Goal: Transaction & Acquisition: Purchase product/service

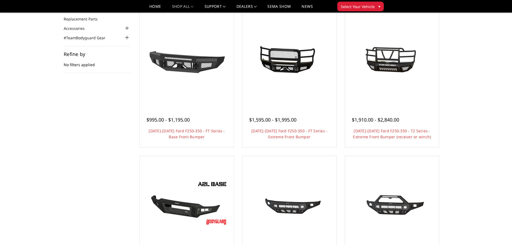
scroll to position [27, 0]
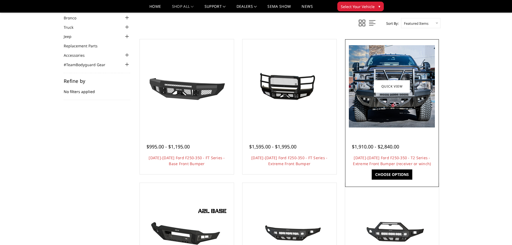
click at [393, 107] on img at bounding box center [392, 86] width 86 height 82
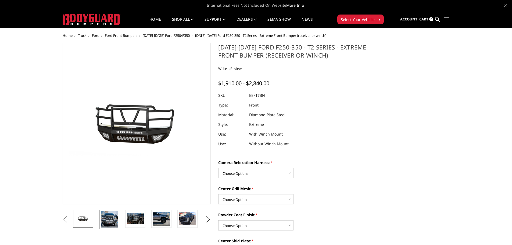
click at [105, 221] on img at bounding box center [109, 219] width 17 height 16
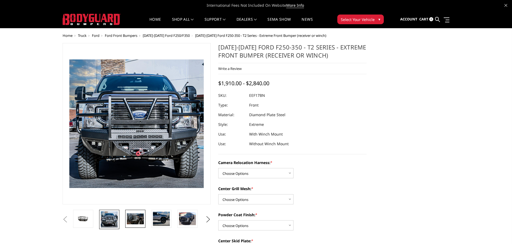
click at [133, 221] on img at bounding box center [135, 218] width 17 height 11
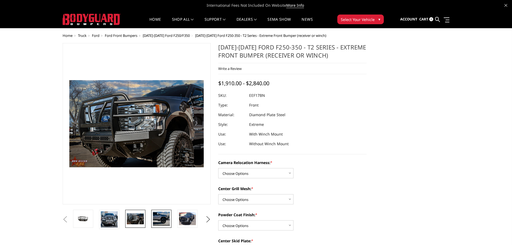
click at [160, 220] on img at bounding box center [161, 218] width 17 height 14
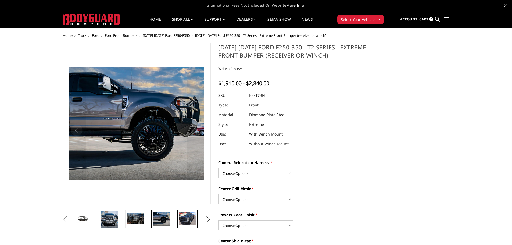
click at [187, 219] on img at bounding box center [187, 218] width 17 height 13
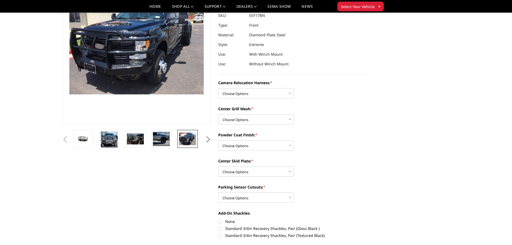
scroll to position [81, 0]
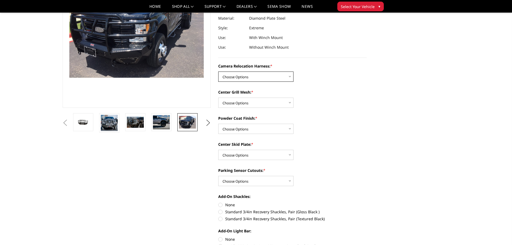
click at [274, 77] on select "Choose Options Without camera harness With camera harness" at bounding box center [255, 76] width 75 height 10
select select "3787"
click at [218, 71] on select "Choose Options Without camera harness With camera harness" at bounding box center [255, 76] width 75 height 10
click at [279, 104] on select "Choose Options Without expanded metal With expanded metal" at bounding box center [255, 102] width 75 height 10
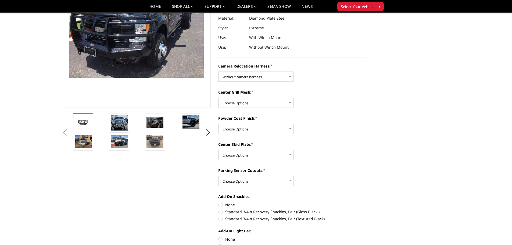
click at [85, 121] on img at bounding box center [83, 122] width 17 height 8
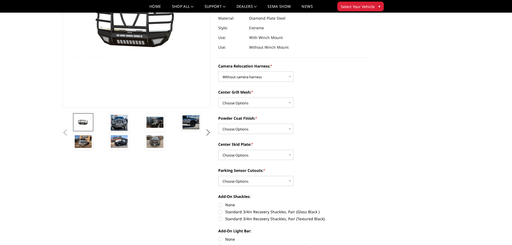
click at [107, 127] on li at bounding box center [90, 122] width 36 height 19
click at [115, 123] on img at bounding box center [119, 123] width 17 height 16
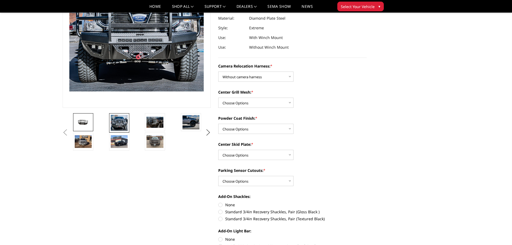
click at [91, 124] on img at bounding box center [83, 122] width 17 height 8
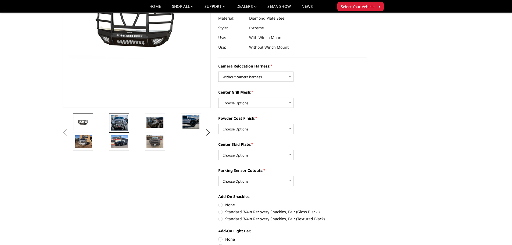
click at [118, 126] on img at bounding box center [119, 123] width 17 height 16
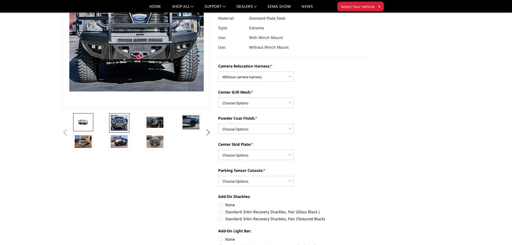
click at [81, 120] on img at bounding box center [83, 122] width 17 height 8
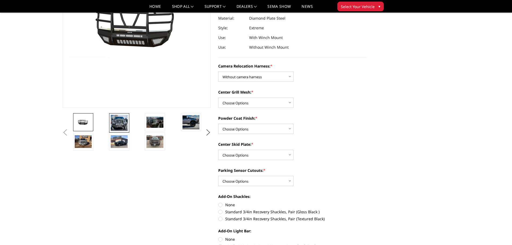
click at [119, 125] on img at bounding box center [119, 123] width 17 height 16
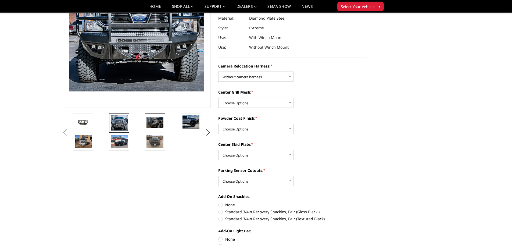
click at [161, 124] on img at bounding box center [154, 122] width 17 height 11
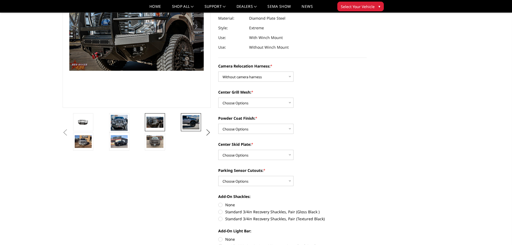
click at [186, 123] on img at bounding box center [190, 122] width 17 height 14
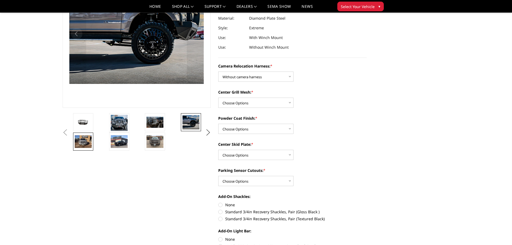
click at [82, 139] on img at bounding box center [83, 141] width 17 height 13
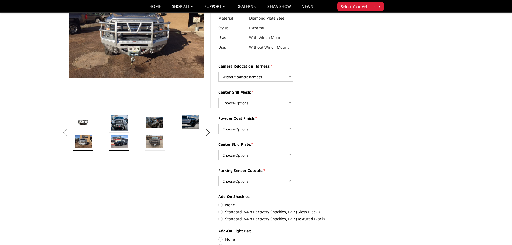
scroll to position [87, 0]
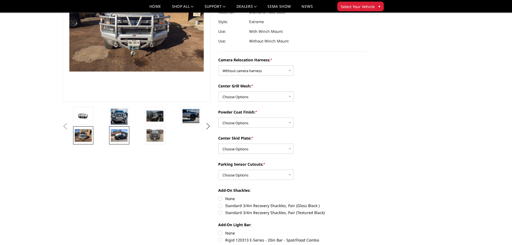
click at [111, 134] on img at bounding box center [119, 135] width 17 height 13
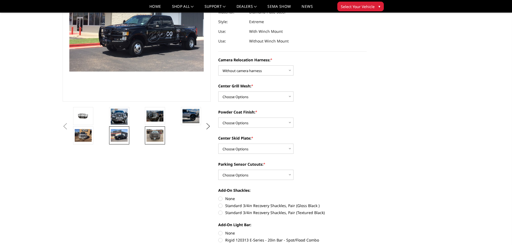
click at [158, 140] on img at bounding box center [154, 135] width 17 height 13
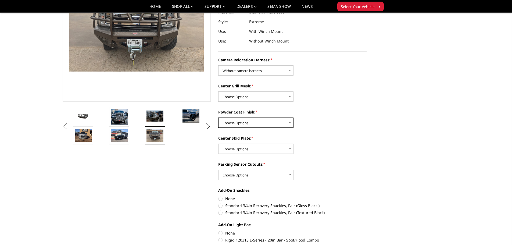
click at [269, 126] on select "Choose Options Textured Black Powder Coat Gloss Black Powder Coat Bare Metal" at bounding box center [255, 122] width 75 height 10
click at [263, 94] on select "Choose Options Without expanded metal With expanded metal" at bounding box center [255, 96] width 75 height 10
select select "3784"
click at [218, 91] on select "Choose Options Without expanded metal With expanded metal" at bounding box center [255, 96] width 75 height 10
click at [261, 119] on select "Choose Options Textured Black Powder Coat Gloss Black Powder Coat Bare Metal" at bounding box center [255, 122] width 75 height 10
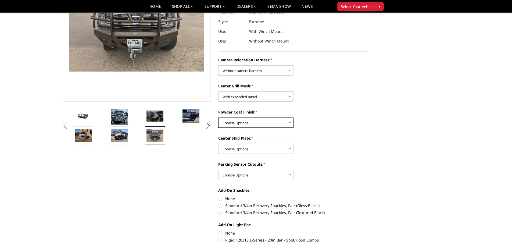
select select "3783"
click at [218, 117] on select "Choose Options Textured Black Powder Coat Gloss Black Powder Coat Bare Metal" at bounding box center [255, 122] width 75 height 10
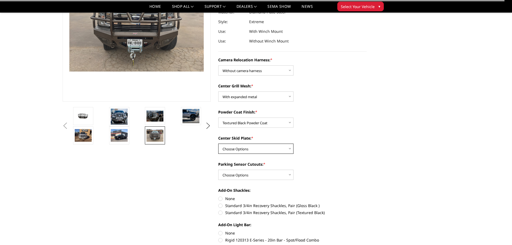
click at [279, 148] on select "Choose Options Winch Mount Skid Plate Standard Skid Plate (included) 2" Receive…" at bounding box center [255, 148] width 75 height 10
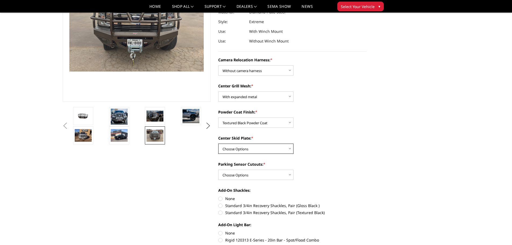
select select "3778"
click at [218, 143] on select "Choose Options Winch Mount Skid Plate Standard Skid Plate (included) 2" Receive…" at bounding box center [255, 148] width 75 height 10
click at [274, 173] on select "Choose Options No - Without Parking Sensor Cutouts" at bounding box center [255, 174] width 75 height 10
select select "3777"
click at [218, 169] on select "Choose Options No - Without Parking Sensor Cutouts" at bounding box center [255, 174] width 75 height 10
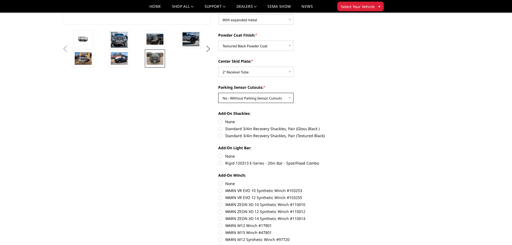
scroll to position [167, 0]
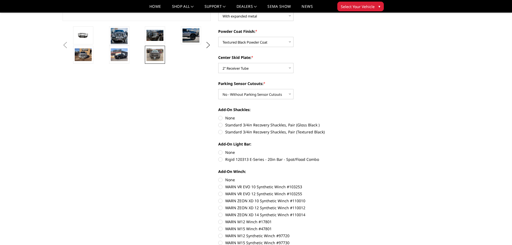
click at [221, 117] on label "None" at bounding box center [292, 118] width 148 height 6
click at [218, 115] on input "None" at bounding box center [218, 115] width 0 height 0
radio input "true"
click at [222, 151] on label "None" at bounding box center [292, 152] width 148 height 6
click at [218, 150] on input "None" at bounding box center [218, 149] width 0 height 0
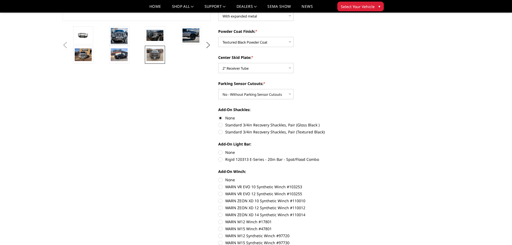
radio input "true"
click at [222, 179] on label "None" at bounding box center [292, 180] width 148 height 6
click at [218, 177] on input "None" at bounding box center [218, 177] width 0 height 0
radio input "true"
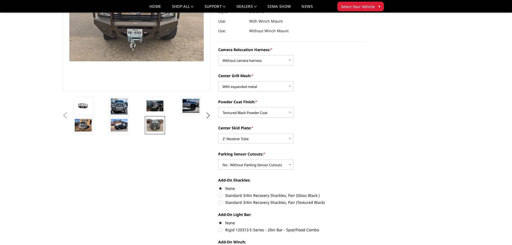
scroll to position [107, 0]
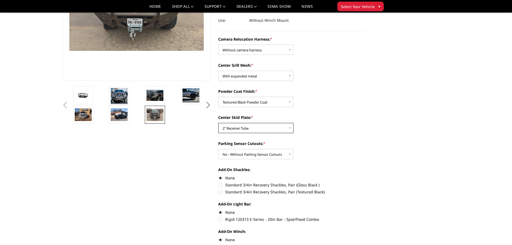
click at [269, 125] on select "Choose Options Winch Mount Skid Plate Standard Skid Plate (included) 2" Receive…" at bounding box center [255, 128] width 75 height 10
select select
click at [218, 123] on select "Choose Options Winch Mount Skid Plate Standard Skid Plate (included) 2" Receive…" at bounding box center [255, 128] width 75 height 10
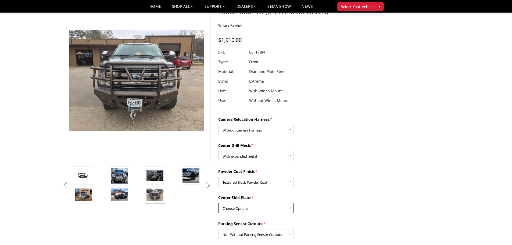
scroll to position [134, 0]
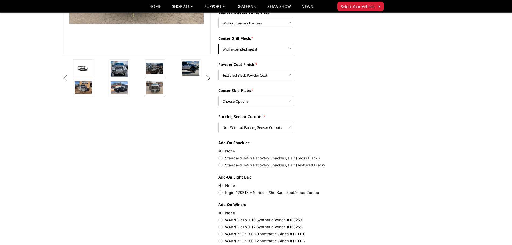
click at [248, 48] on select "Choose Options Without expanded metal With expanded metal" at bounding box center [255, 49] width 75 height 10
click at [218, 44] on select "Choose Options Without expanded metal With expanded metal" at bounding box center [255, 49] width 75 height 10
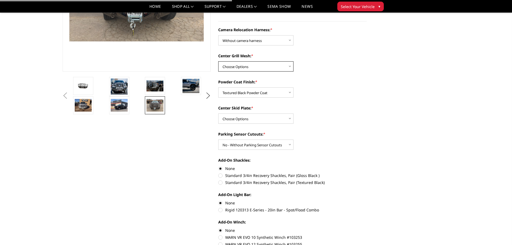
scroll to position [107, 0]
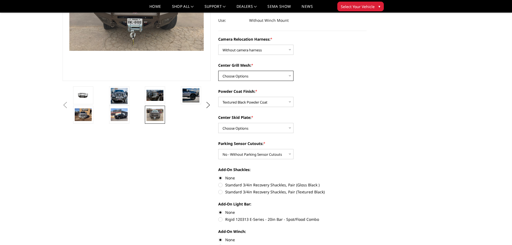
click at [263, 72] on select "Choose Options Without expanded metal With expanded metal" at bounding box center [255, 76] width 75 height 10
click at [218, 71] on select "Choose Options Without expanded metal With expanded metal" at bounding box center [255, 76] width 75 height 10
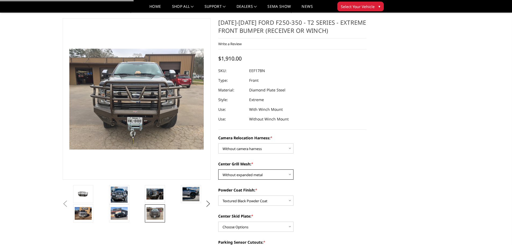
scroll to position [0, 0]
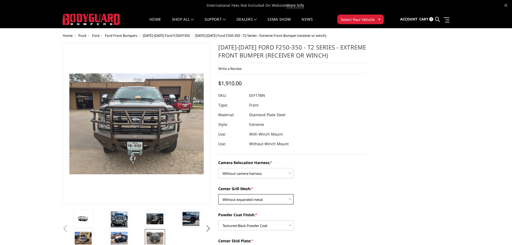
click at [264, 198] on select "Choose Options Without expanded metal With expanded metal" at bounding box center [255, 199] width 75 height 10
select select "3784"
click at [218, 194] on select "Choose Options Without expanded metal With expanded metal" at bounding box center [255, 199] width 75 height 10
click at [115, 220] on img at bounding box center [119, 219] width 17 height 16
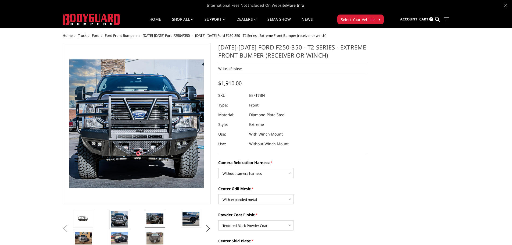
click at [154, 222] on img at bounding box center [154, 218] width 17 height 11
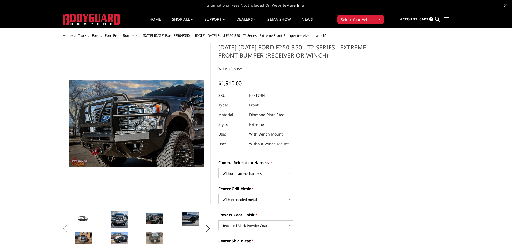
click at [186, 220] on img at bounding box center [190, 218] width 17 height 14
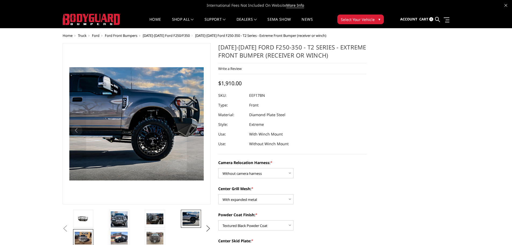
click at [84, 235] on img at bounding box center [83, 238] width 17 height 13
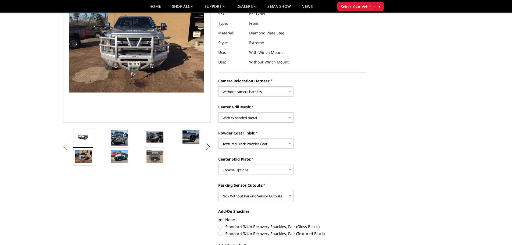
scroll to position [81, 0]
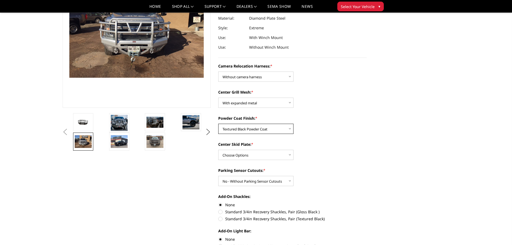
click at [271, 125] on select "Choose Options Textured Black Powder Coat Gloss Black Powder Coat Bare Metal" at bounding box center [255, 129] width 75 height 10
click at [352, 104] on div "Center Grill Mesh: * Choose Options Without expanded metal With expanded metal" at bounding box center [292, 98] width 148 height 19
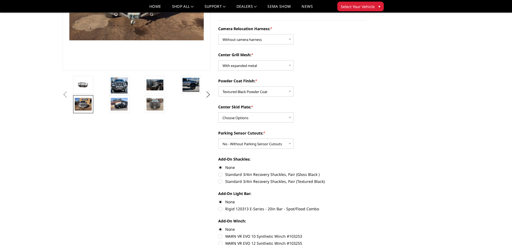
scroll to position [161, 0]
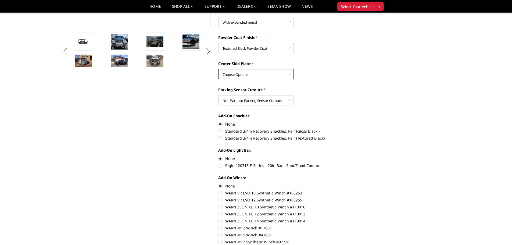
click at [270, 75] on select "Choose Options Winch Mount Skid Plate Standard Skid Plate (included) 2" Receive…" at bounding box center [255, 74] width 75 height 10
select select "3779"
click at [218, 69] on select "Choose Options Winch Mount Skid Plate Standard Skid Plate (included) 2" Receive…" at bounding box center [255, 74] width 75 height 10
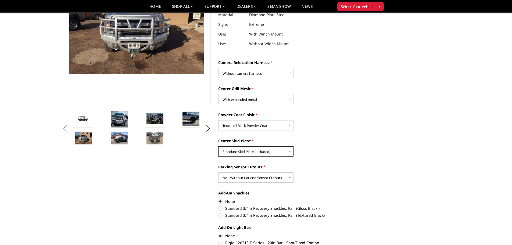
scroll to position [81, 0]
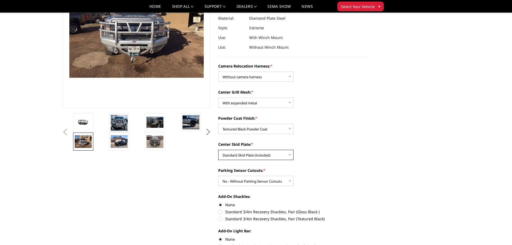
click at [278, 153] on select "Choose Options Winch Mount Skid Plate Standard Skid Plate (included) 2" Receive…" at bounding box center [255, 155] width 75 height 10
click at [328, 137] on div "Camera Relocation Harness: * Choose Options Without camera harness With camera …" at bounding box center [292, 204] width 148 height 282
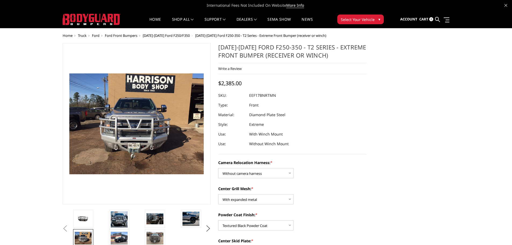
scroll to position [27, 0]
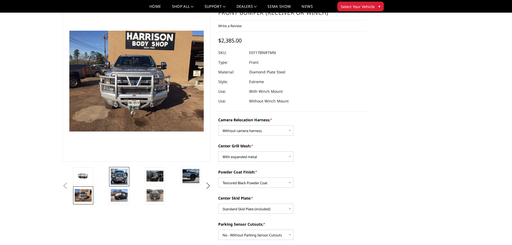
click at [120, 175] on img at bounding box center [119, 176] width 17 height 16
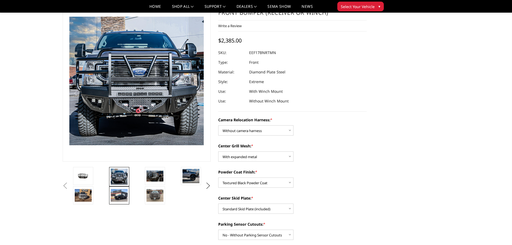
click at [120, 200] on img at bounding box center [119, 195] width 17 height 13
